Goal: Task Accomplishment & Management: Use online tool/utility

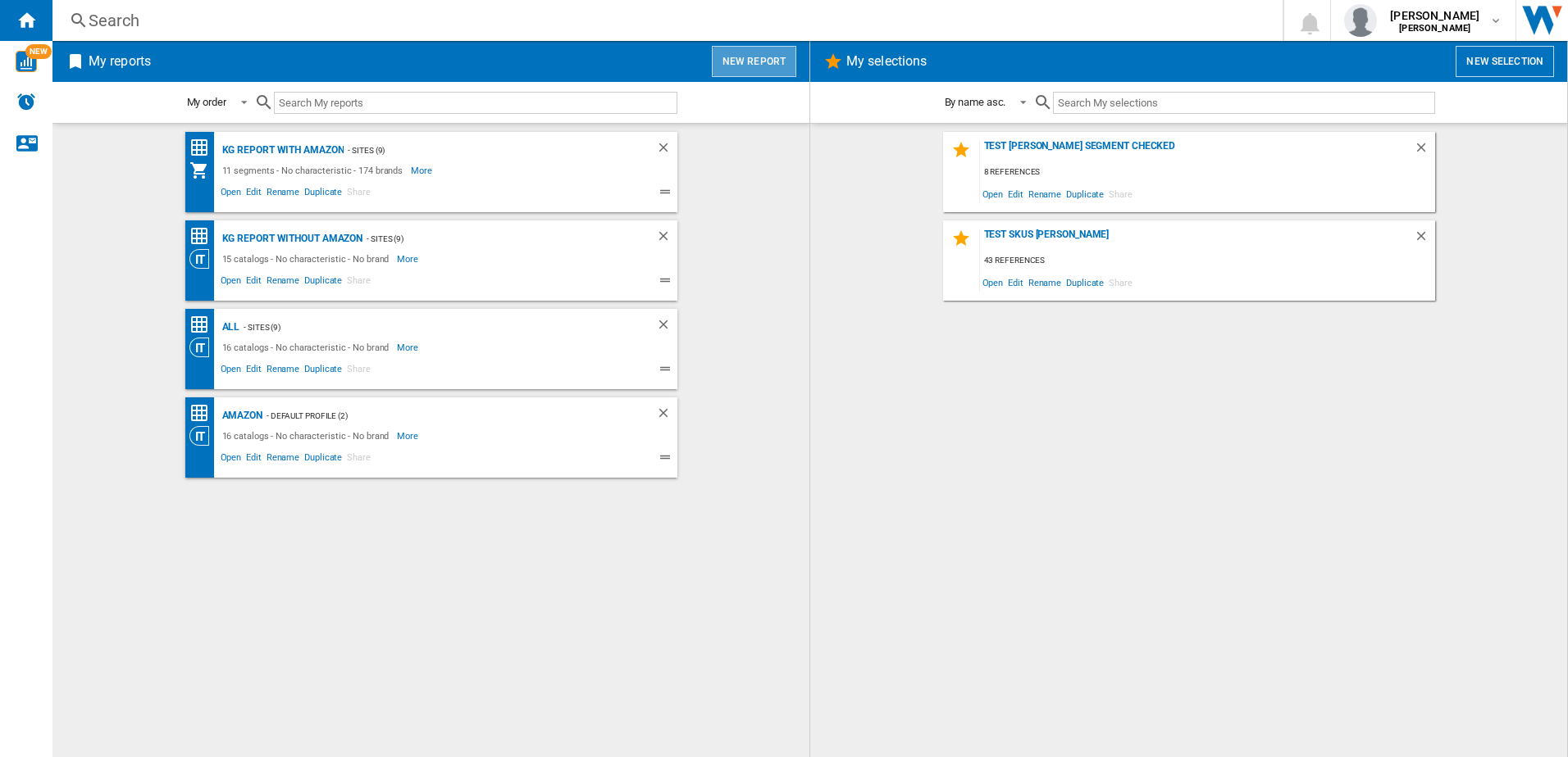
click at [760, 52] on button "New report" at bounding box center [754, 61] width 84 height 31
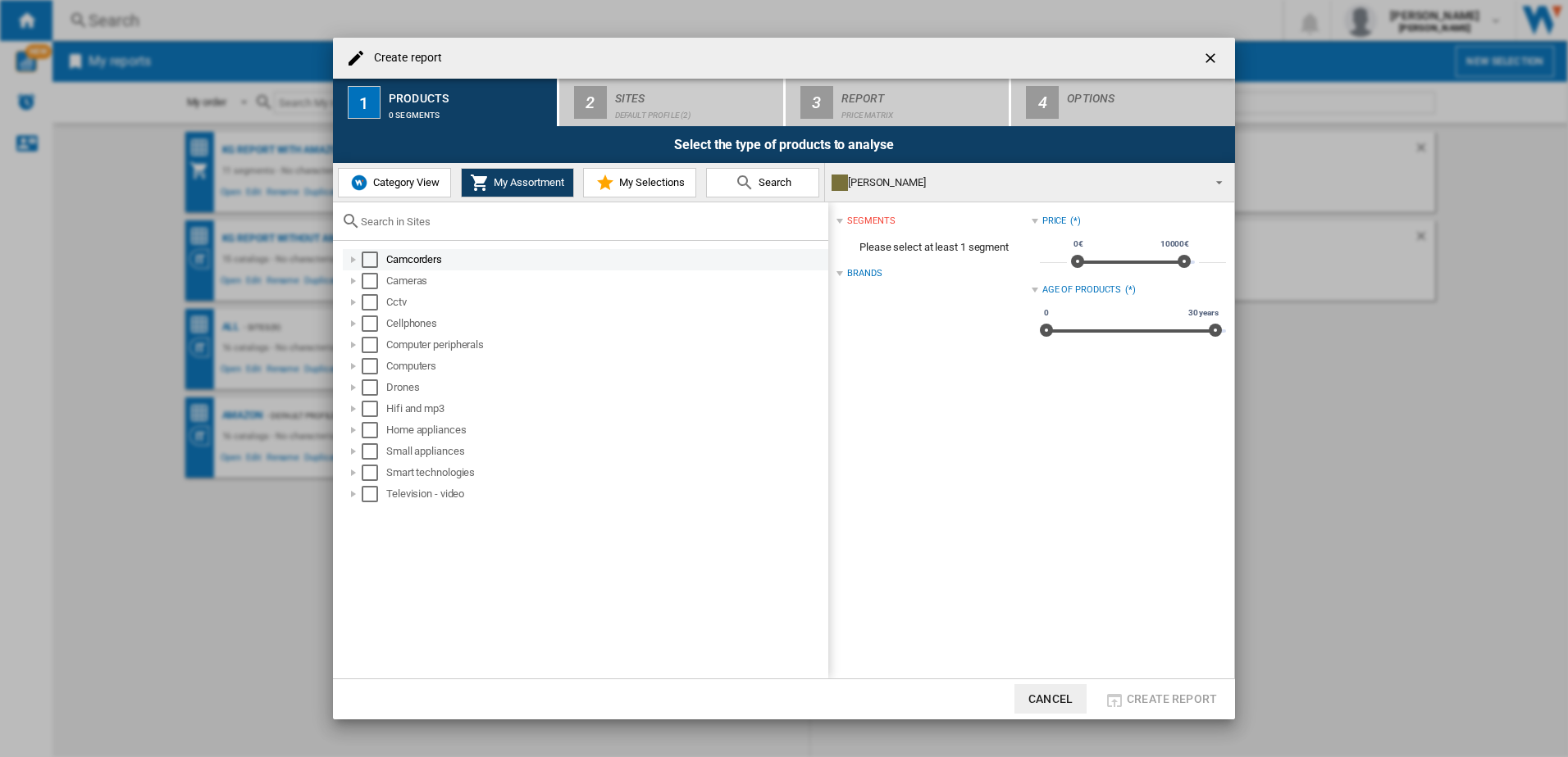
click at [373, 256] on div "Select" at bounding box center [369, 259] width 16 height 16
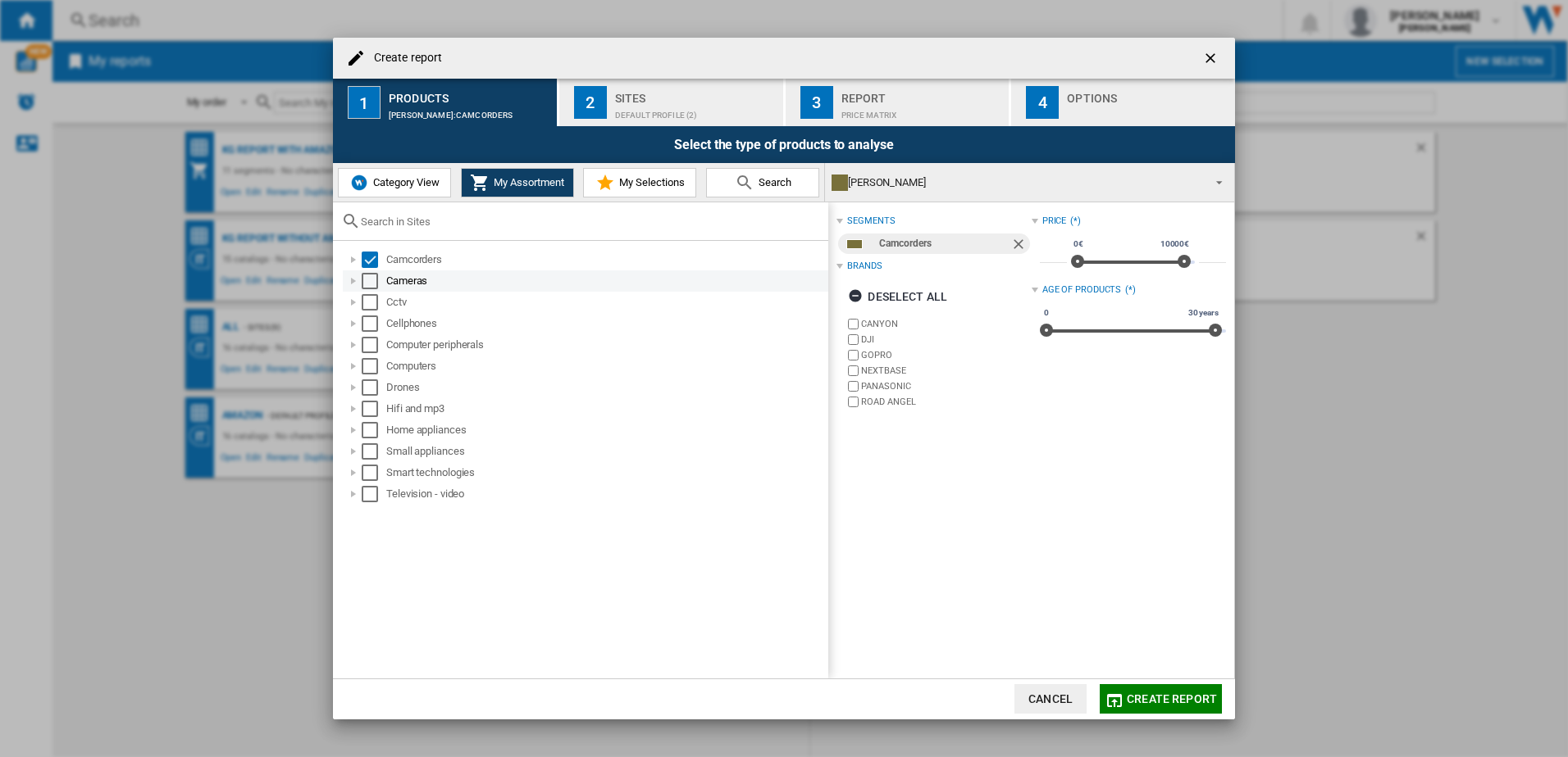
click at [369, 280] on div "Select" at bounding box center [369, 280] width 16 height 16
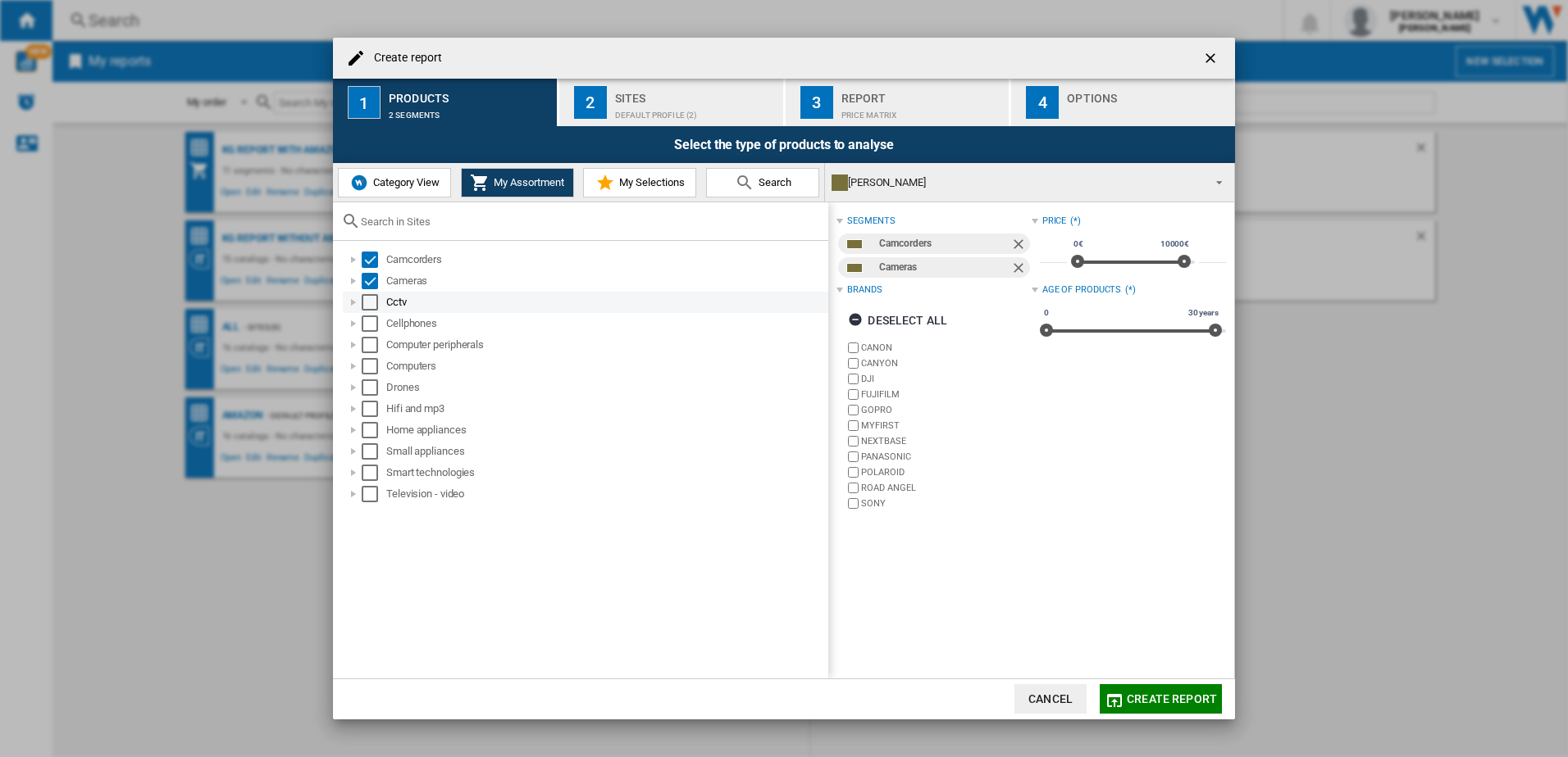
click at [369, 302] on div "Select" at bounding box center [369, 302] width 16 height 16
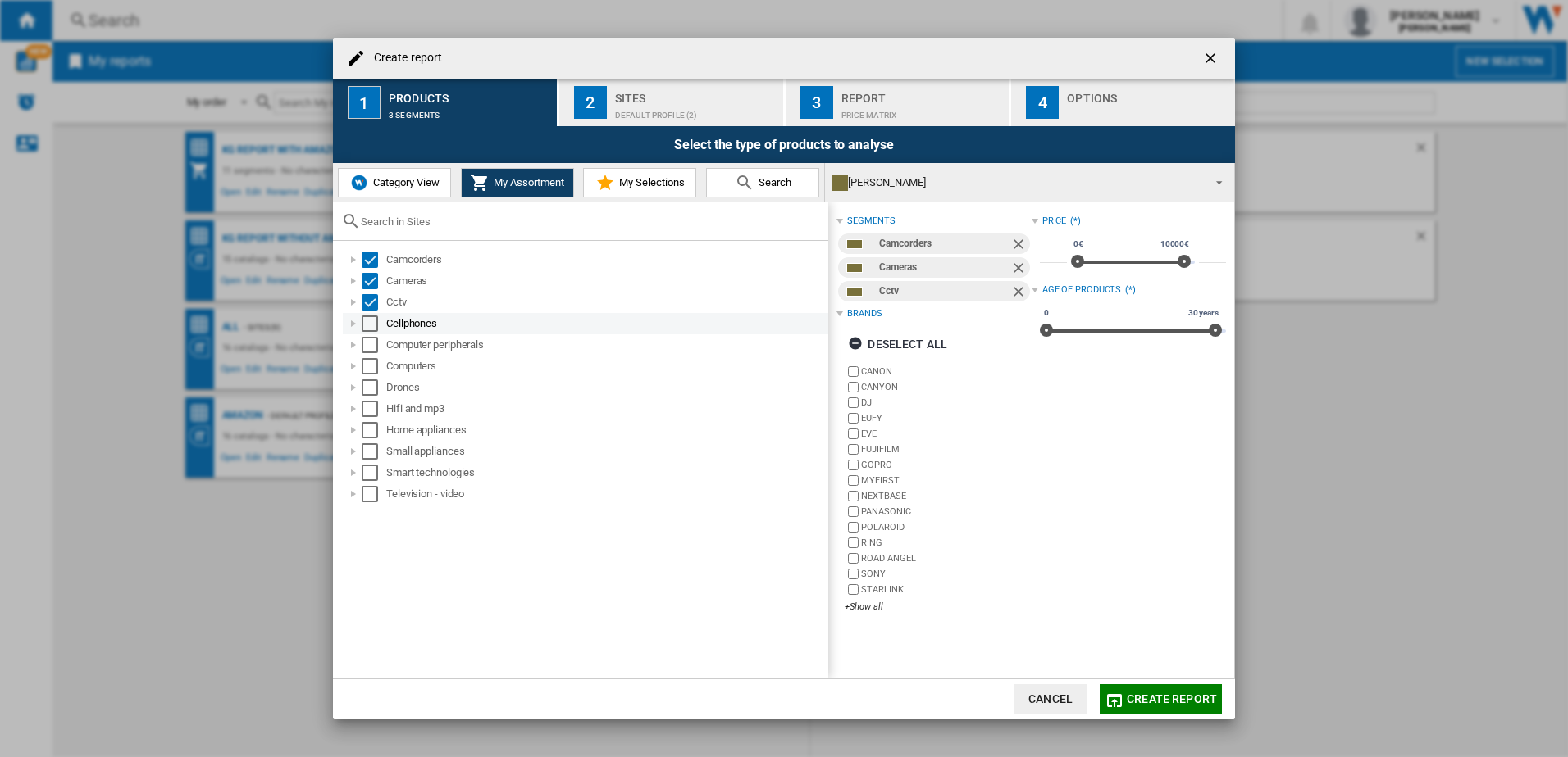
click at [370, 322] on div "Select" at bounding box center [369, 323] width 16 height 16
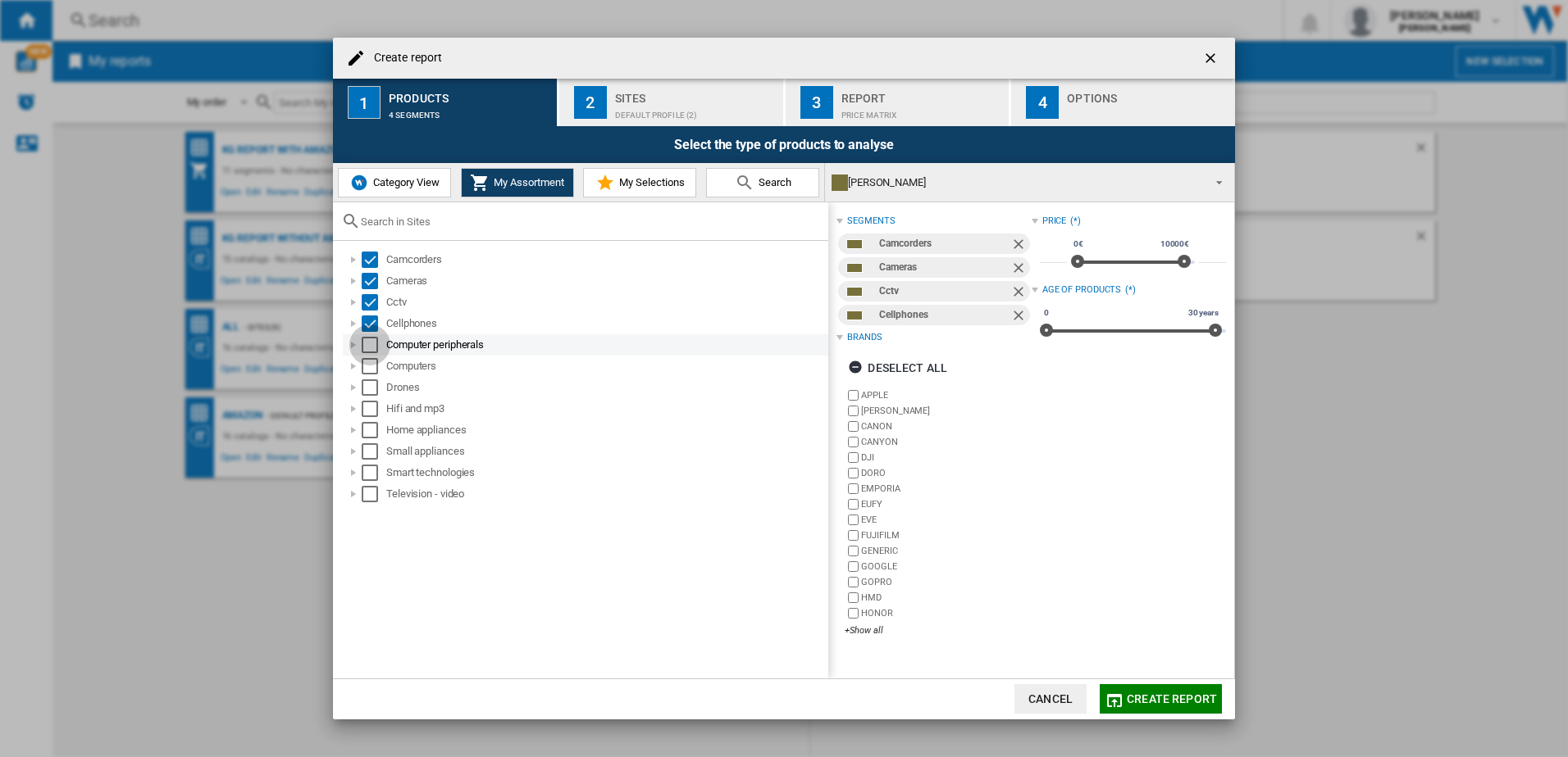
click at [370, 341] on div "Select" at bounding box center [369, 344] width 16 height 16
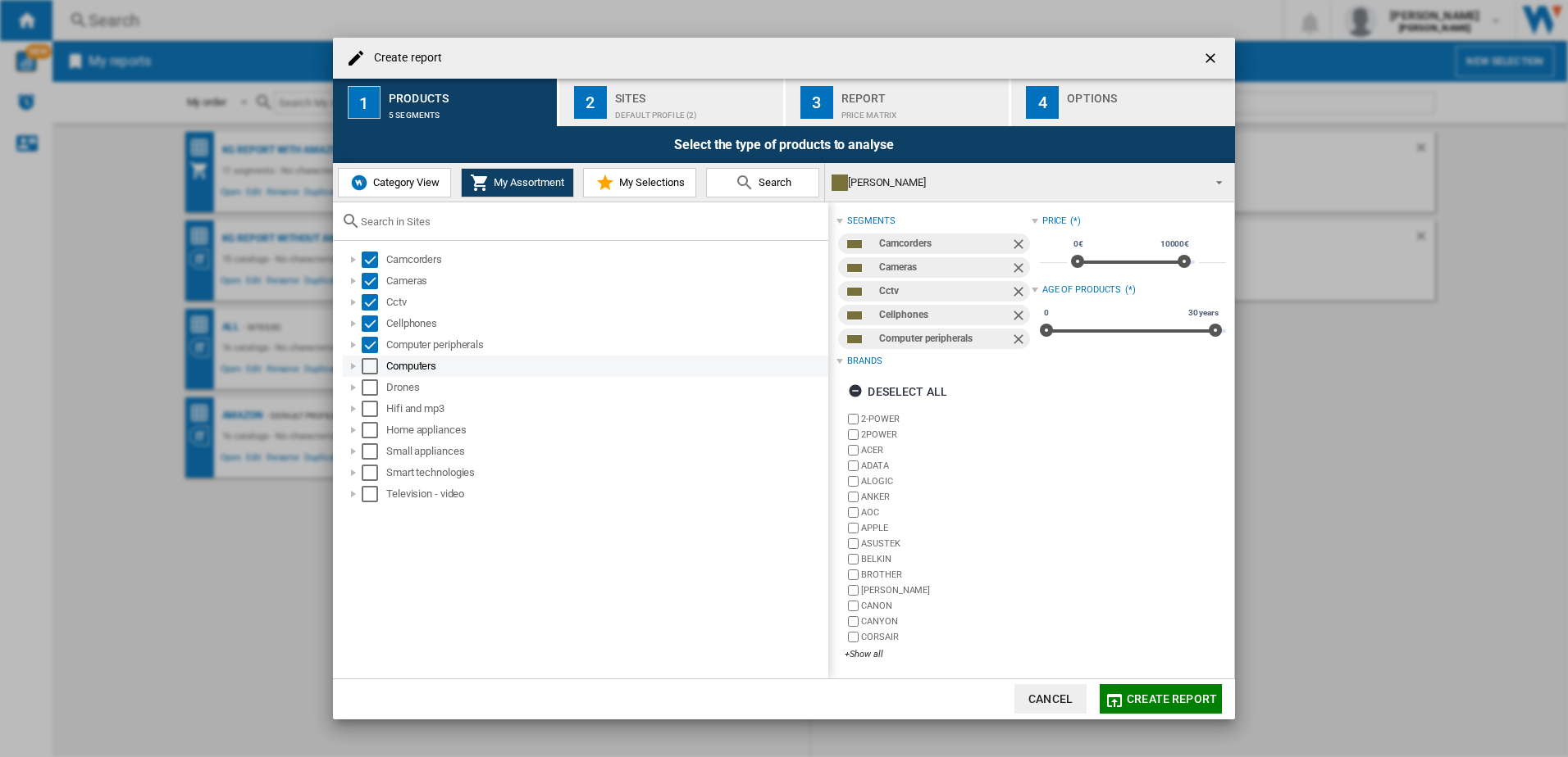
click at [371, 373] on div "Select" at bounding box center [369, 366] width 16 height 16
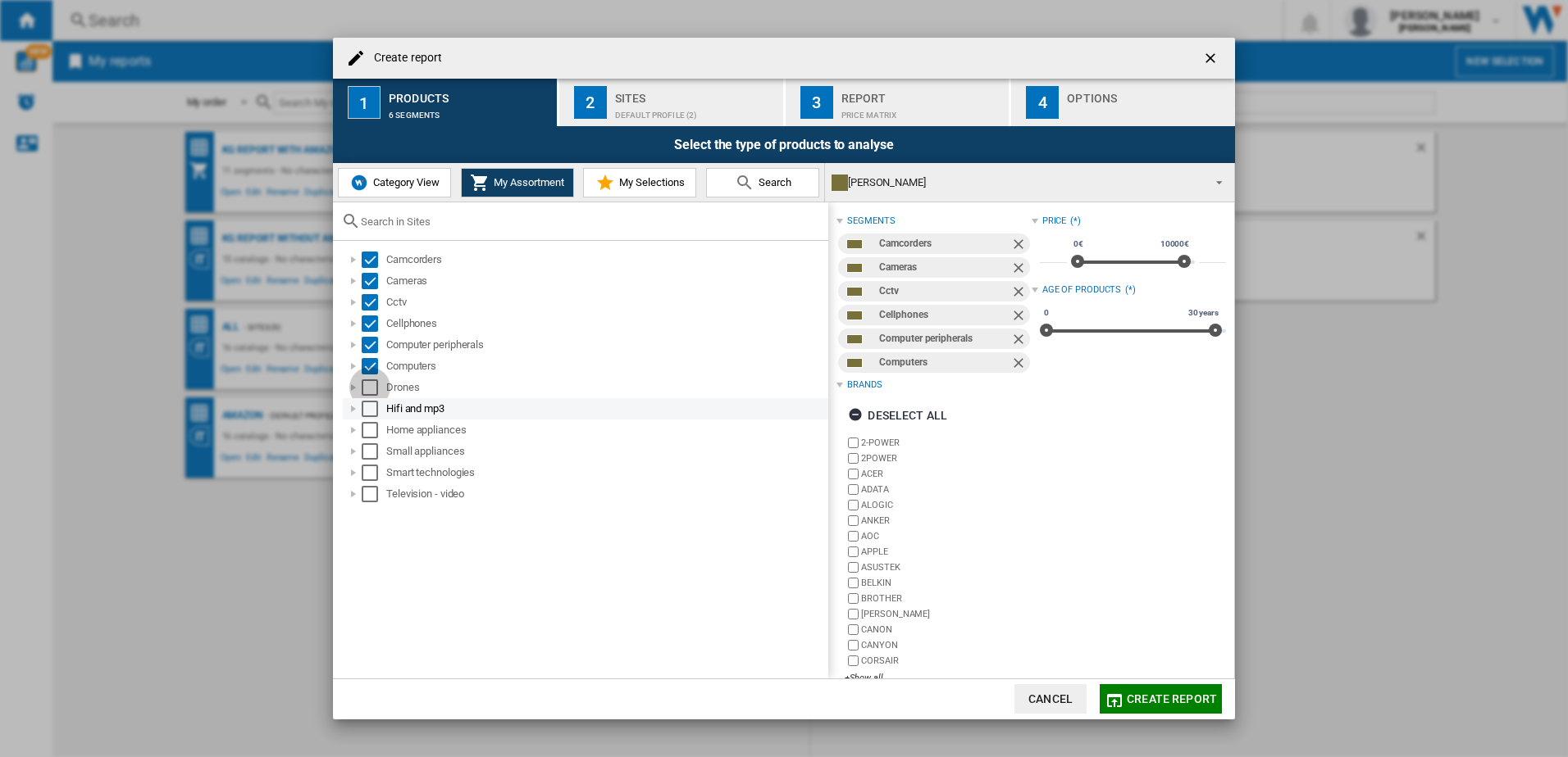
drag, startPoint x: 373, startPoint y: 393, endPoint x: 373, endPoint y: 401, distance: 8.0
click at [373, 393] on div "Select" at bounding box center [369, 387] width 16 height 16
drag, startPoint x: 373, startPoint y: 404, endPoint x: 373, endPoint y: 415, distance: 11.0
click at [373, 405] on div "Select" at bounding box center [369, 408] width 16 height 16
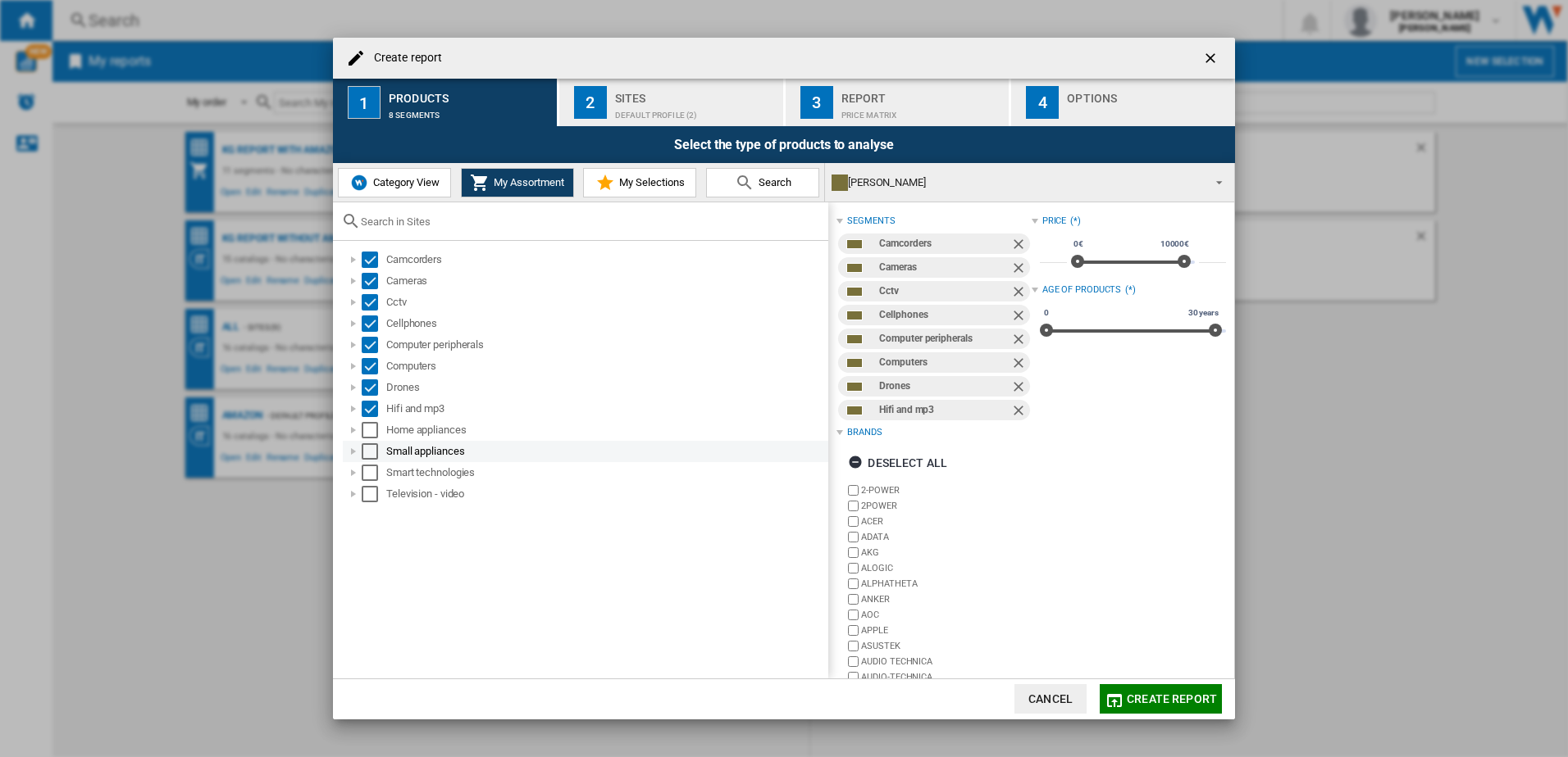
click at [370, 442] on div "Small appliances" at bounding box center [585, 451] width 485 height 22
drag, startPoint x: 373, startPoint y: 429, endPoint x: 371, endPoint y: 447, distance: 18.1
click at [372, 438] on div "Select" at bounding box center [369, 430] width 16 height 16
click at [370, 450] on div "Select" at bounding box center [369, 451] width 16 height 16
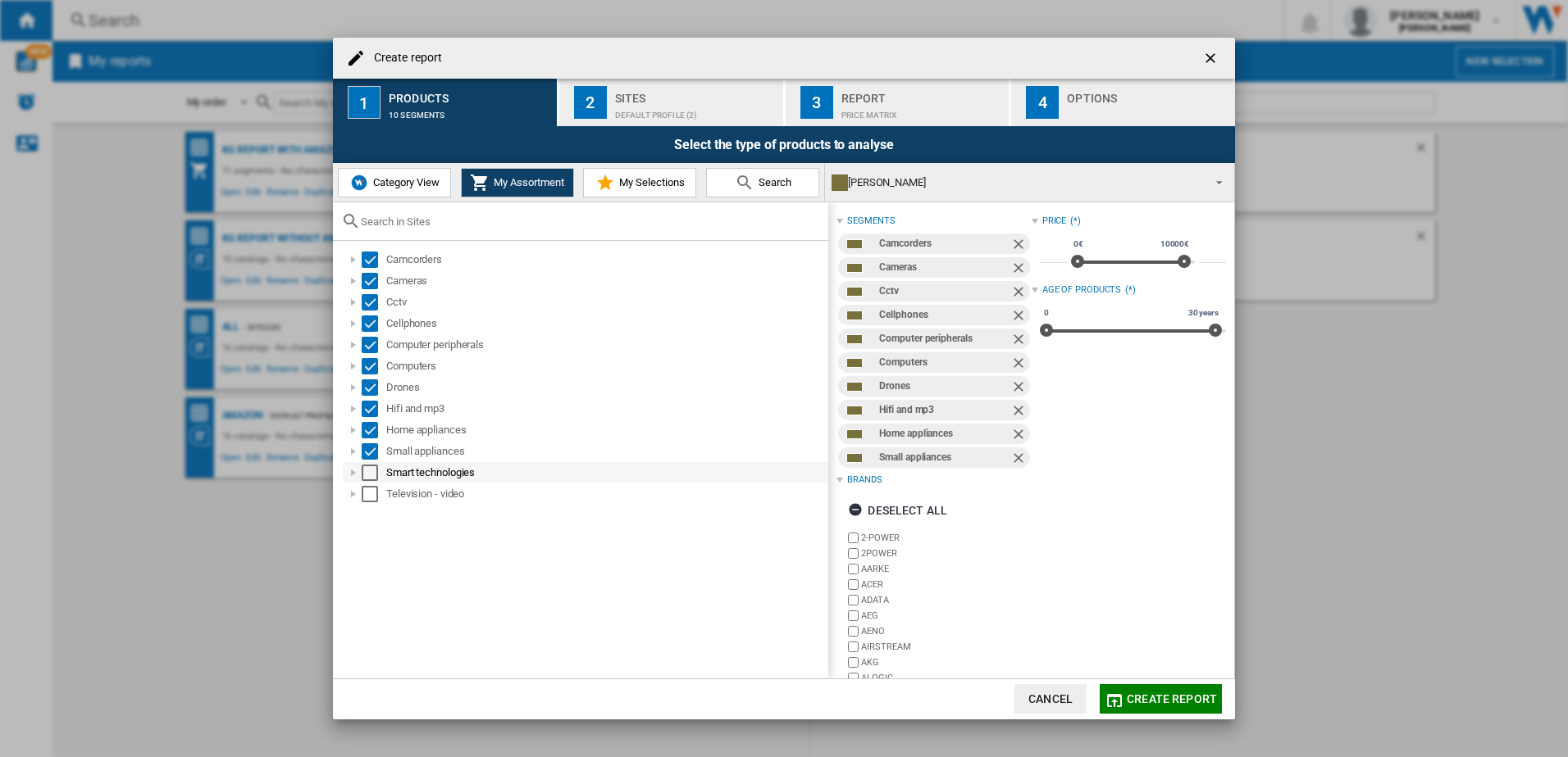
click at [367, 470] on div "Select" at bounding box center [369, 472] width 16 height 16
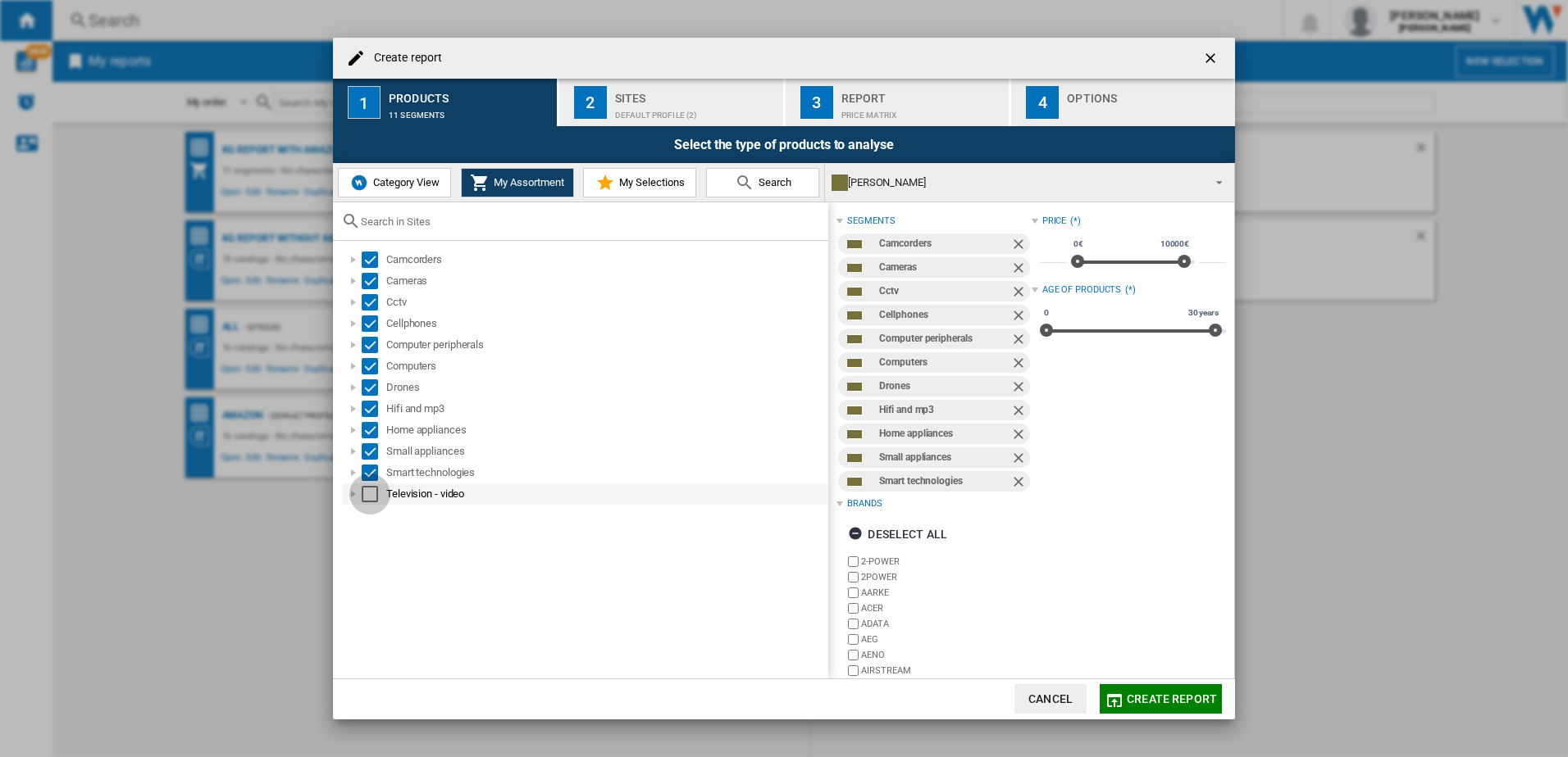
click at [367, 487] on div "Select" at bounding box center [369, 493] width 16 height 16
click at [630, 98] on div "Sites" at bounding box center [695, 94] width 161 height 17
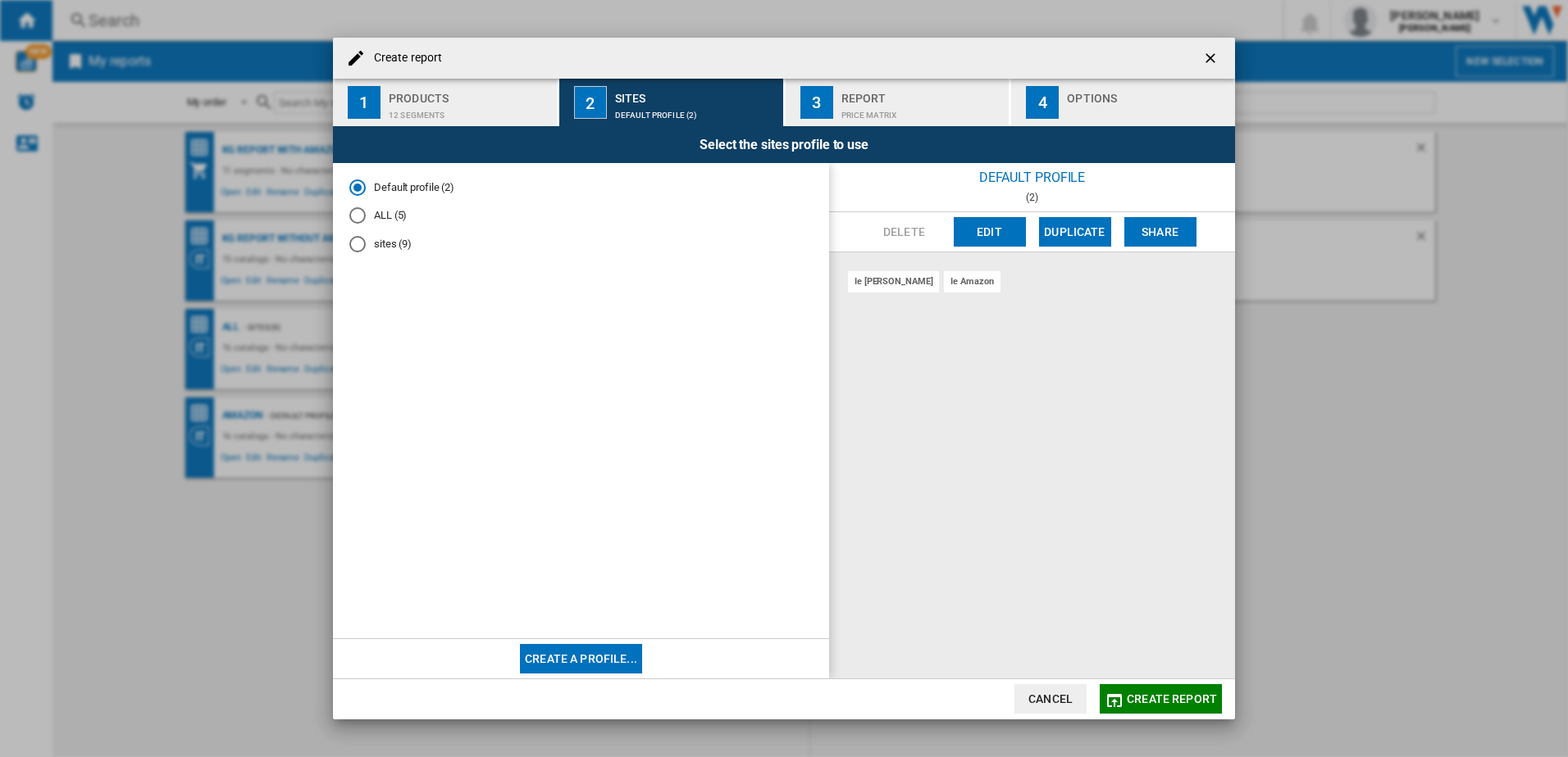
click at [399, 241] on md-radio-button "sites (9)" at bounding box center [581, 245] width 464 height 16
click at [1138, 705] on button "Create report" at bounding box center [1161, 699] width 122 height 29
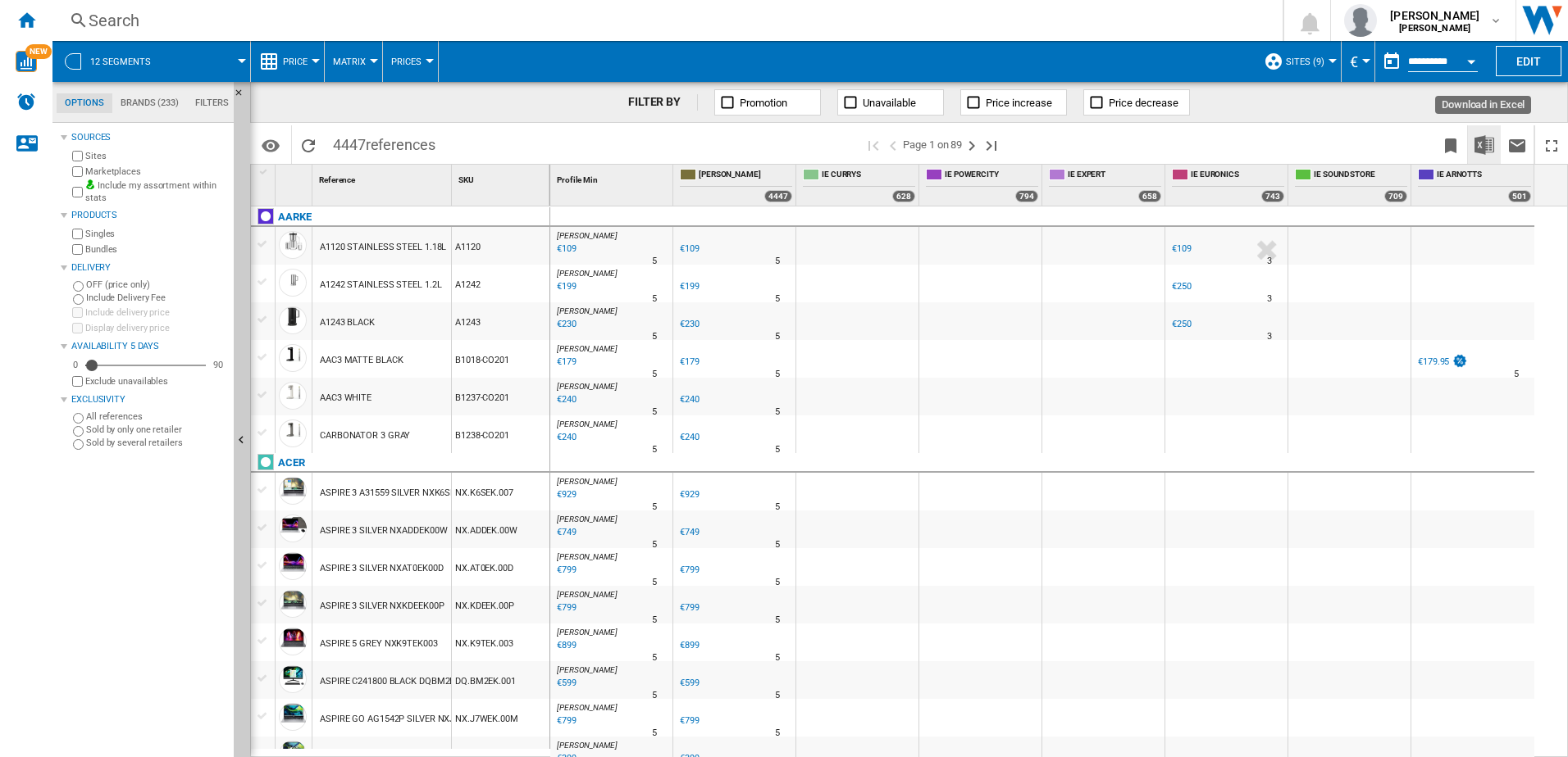
click at [1494, 151] on button "Download in Excel" at bounding box center [1484, 144] width 33 height 38
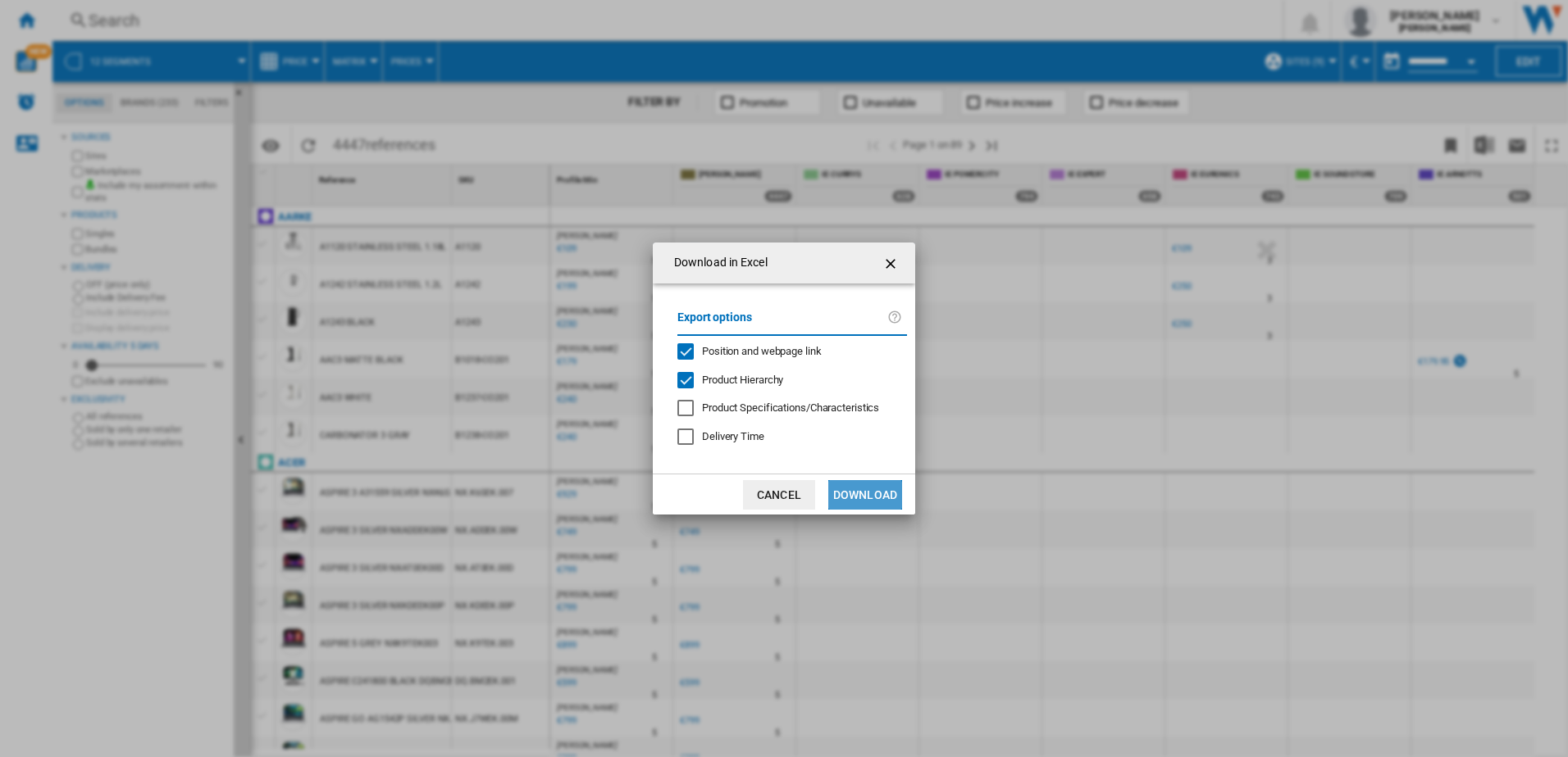
click at [853, 496] on button "Download" at bounding box center [865, 494] width 74 height 29
